Goal: Task Accomplishment & Management: Complete application form

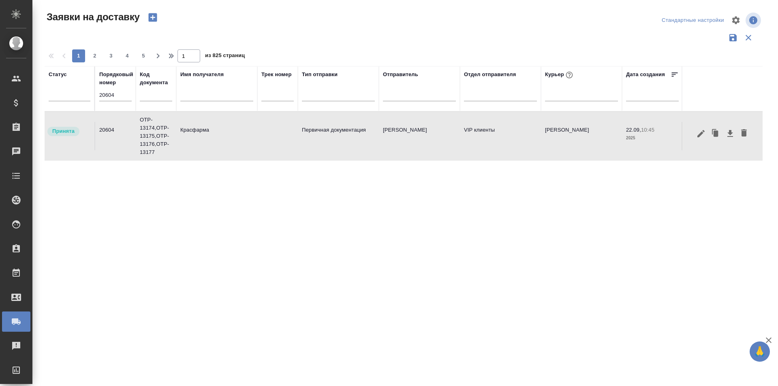
click at [106, 94] on input "20604" at bounding box center [115, 95] width 32 height 11
paste input "568"
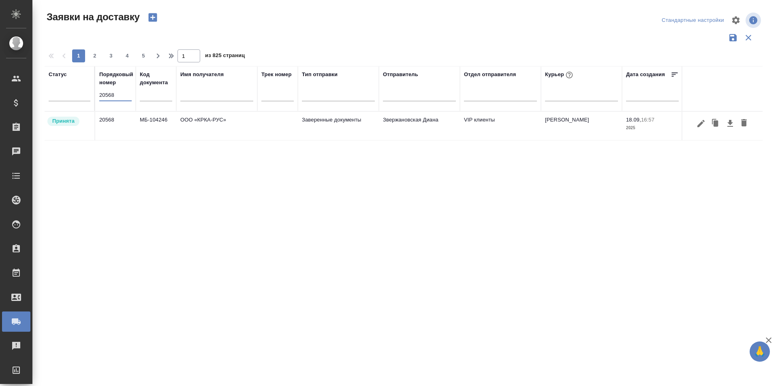
click at [111, 94] on input "20568" at bounding box center [115, 95] width 32 height 11
paste input "72"
type input "20572"
click at [694, 122] on button "button" at bounding box center [701, 123] width 14 height 15
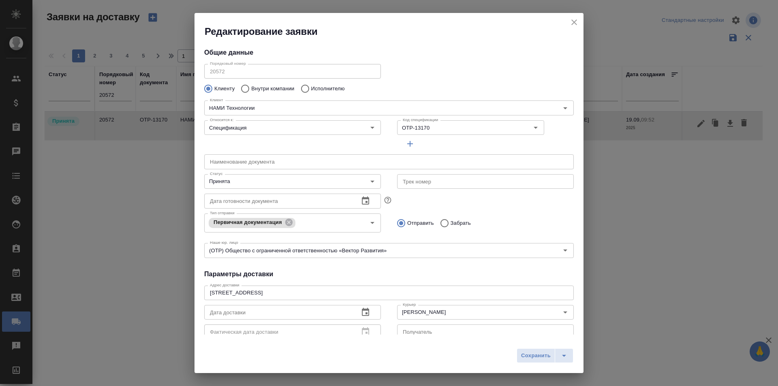
type input "[PERSON_NAME]"
type input "89266354615"
type input "[PERSON_NAME]"
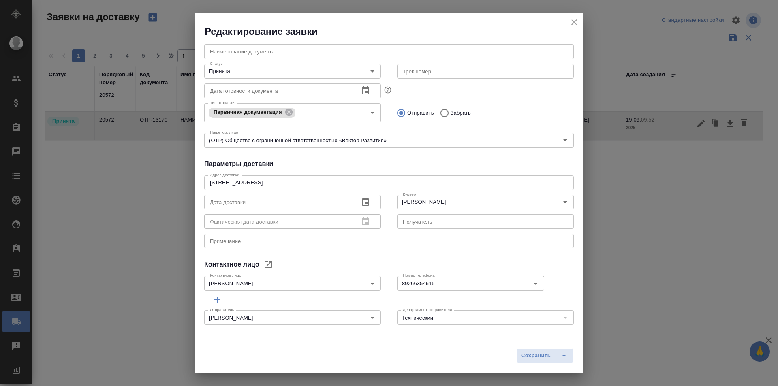
click at [572, 25] on icon "close" at bounding box center [574, 22] width 10 height 10
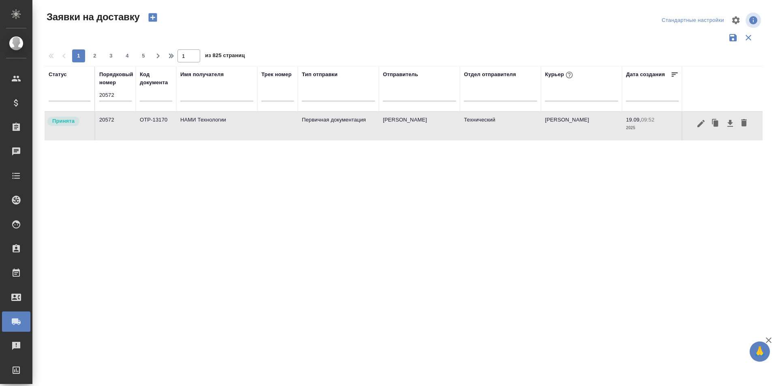
click at [100, 98] on input "20572" at bounding box center [115, 95] width 32 height 11
paste input "668"
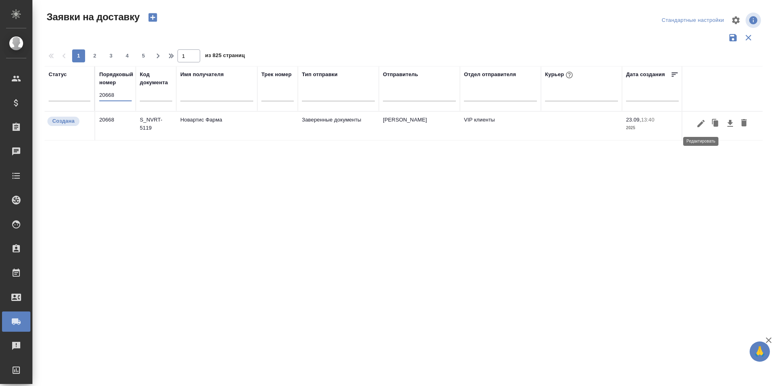
type input "20668"
click at [700, 128] on button "button" at bounding box center [701, 123] width 14 height 15
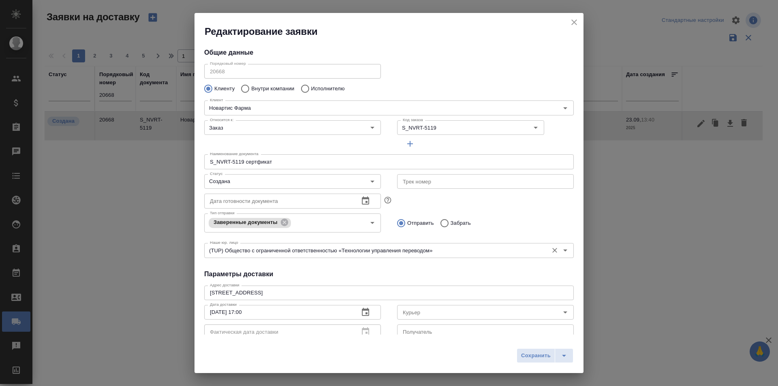
type input "Стогул София"
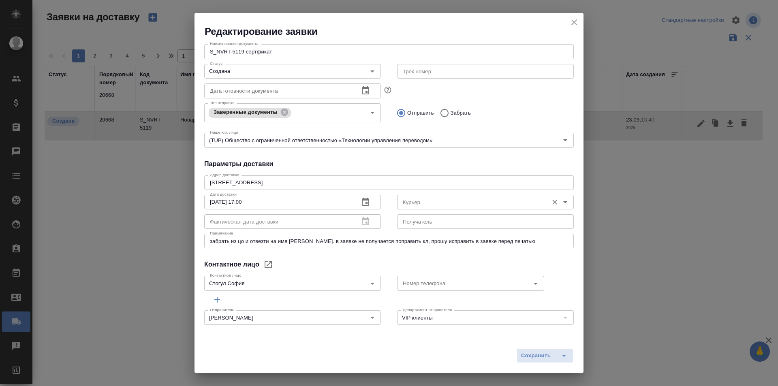
click at [430, 200] on input "Курьер" at bounding box center [471, 202] width 145 height 10
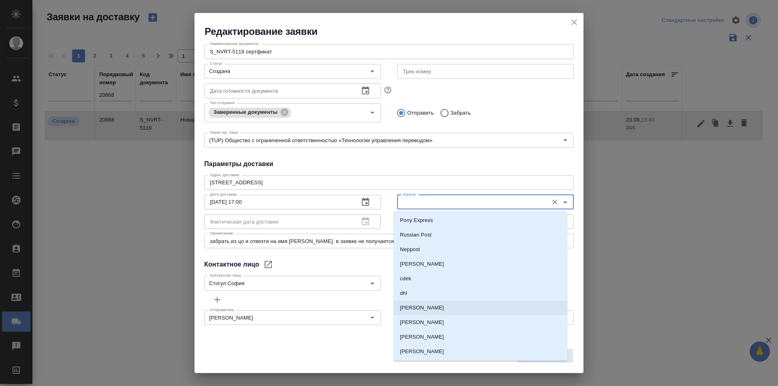
click at [417, 309] on p "[PERSON_NAME]" at bounding box center [422, 308] width 44 height 8
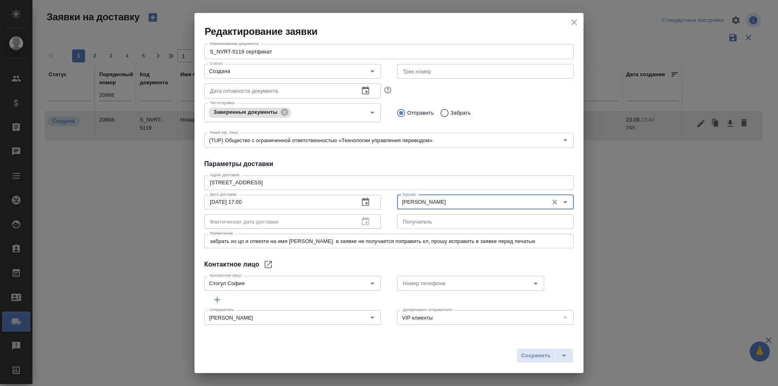
type input "[PERSON_NAME]"
click at [566, 352] on icon "split button" at bounding box center [564, 356] width 10 height 10
click at [568, 338] on li "Сохранить и скачать" at bounding box center [546, 338] width 65 height 13
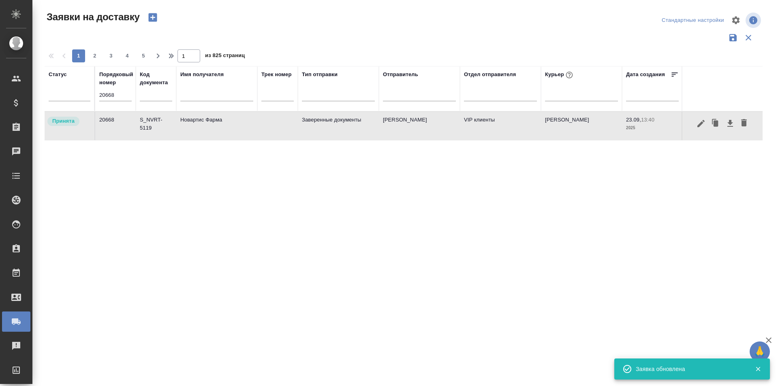
click at [704, 126] on icon "button" at bounding box center [701, 124] width 10 height 10
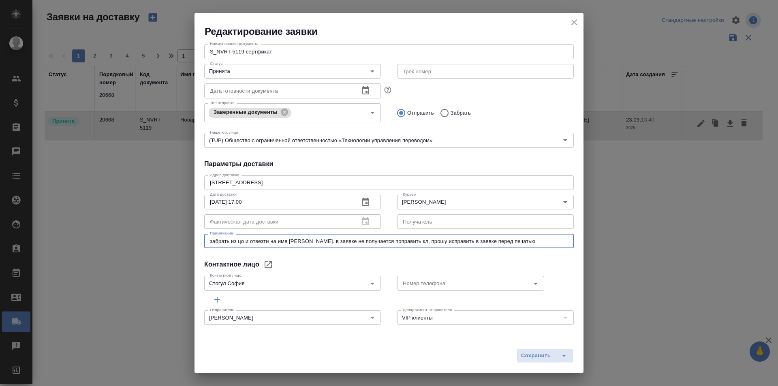
drag, startPoint x: 349, startPoint y: 240, endPoint x: 289, endPoint y: 241, distance: 60.0
click at [289, 241] on textarea "забрать из цо и отвезти на имя [PERSON_NAME]. в заявке не получается поправить …" at bounding box center [389, 241] width 358 height 6
click at [567, 24] on div "Редактирование заявки" at bounding box center [388, 25] width 389 height 25
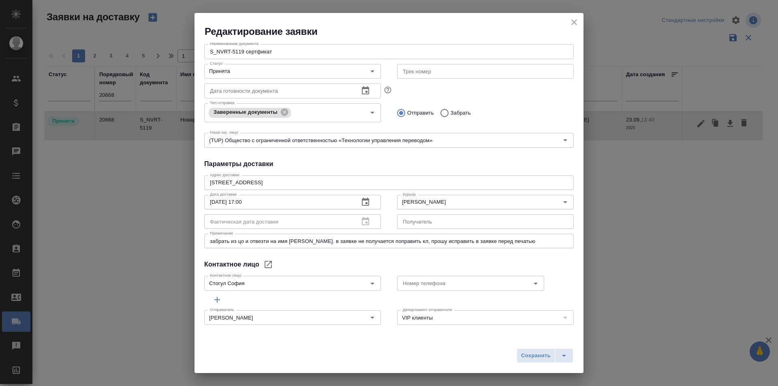
click at [571, 24] on icon "close" at bounding box center [574, 22] width 10 height 10
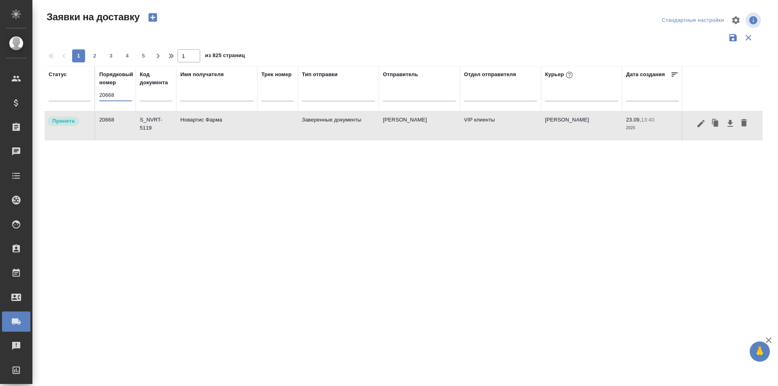
drag, startPoint x: 70, startPoint y: 85, endPoint x: 35, endPoint y: 84, distance: 34.9
click at [39, 86] on div "Заявки на доставку Стандартные настройки 1 2 3 4 5 1 из 825 страниц Статус Поря…" at bounding box center [407, 181] width 736 height 362
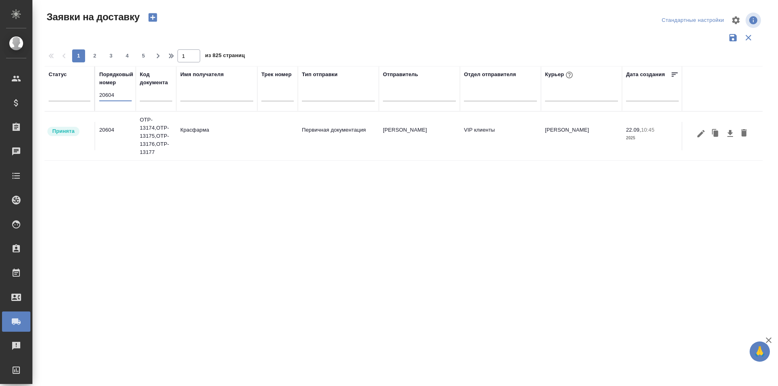
type input "20604"
click at [704, 131] on icon "button" at bounding box center [700, 133] width 7 height 7
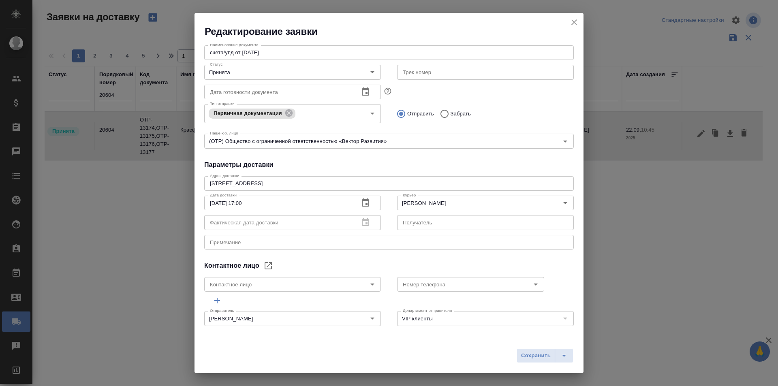
scroll to position [169, 0]
click at [567, 352] on icon "split button" at bounding box center [564, 356] width 10 height 10
click at [557, 340] on li "Сохранить и скачать" at bounding box center [546, 338] width 65 height 13
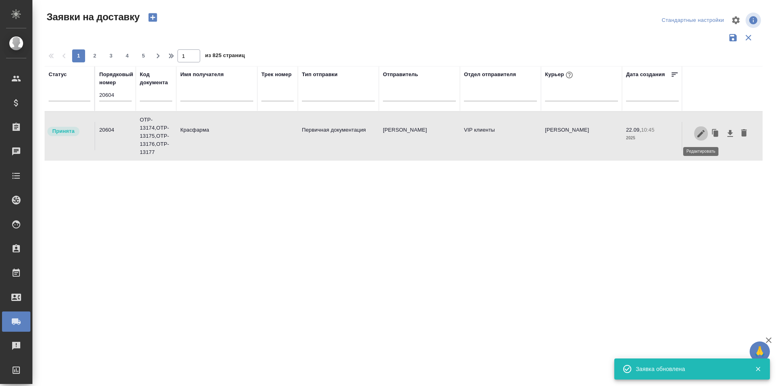
click at [697, 134] on icon "button" at bounding box center [701, 134] width 10 height 10
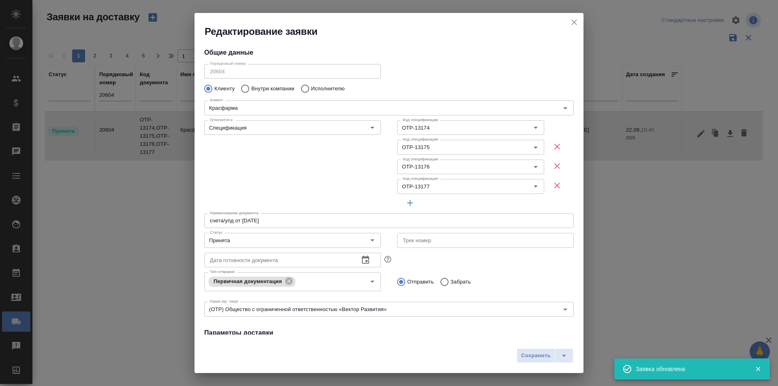
type input "[PERSON_NAME]"
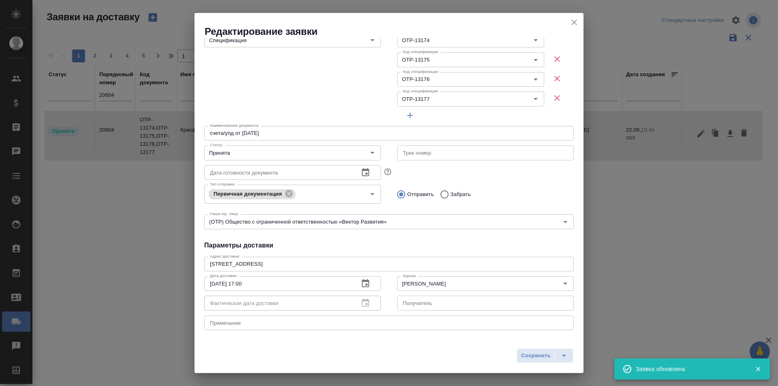
scroll to position [162, 0]
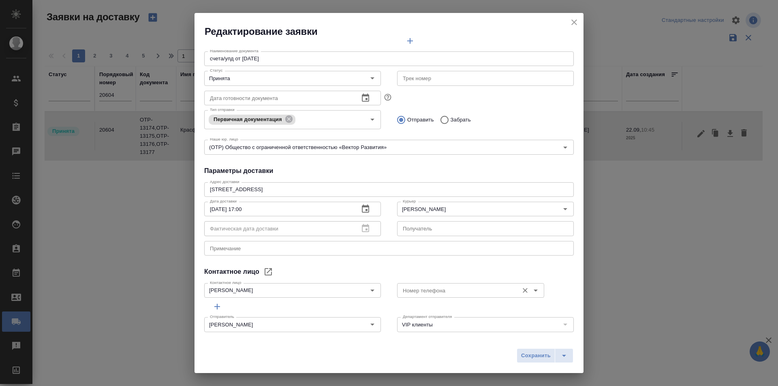
click at [409, 292] on input "Номер телефона" at bounding box center [456, 291] width 115 height 10
click at [419, 305] on p "[PHONE_NUMBER]" at bounding box center [424, 309] width 48 height 8
click at [432, 293] on input "Номер телефона" at bounding box center [456, 291] width 115 height 10
click at [431, 311] on p "[PHONE_NUMBER]" at bounding box center [424, 309] width 48 height 8
type input "[PHONE_NUMBER]"
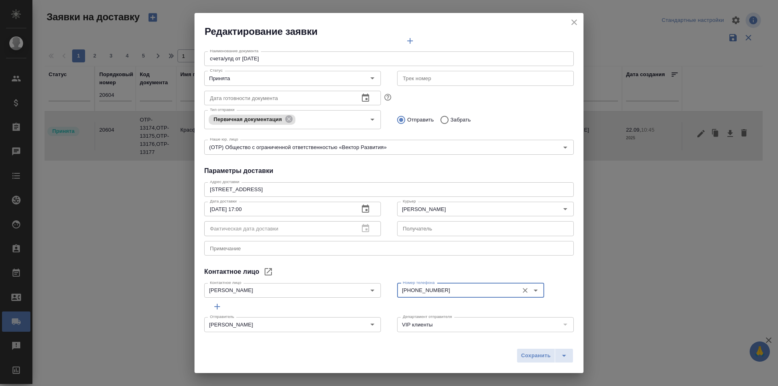
click at [501, 266] on div "Общие данные Порядковый номер 20604 Порядковый номер Клиенту Внутри компании Ис…" at bounding box center [388, 186] width 389 height 297
click at [564, 357] on icon "split button" at bounding box center [564, 356] width 10 height 10
click at [564, 341] on li "Сохранить и скачать" at bounding box center [546, 338] width 65 height 13
